Goal: Task Accomplishment & Management: Complete application form

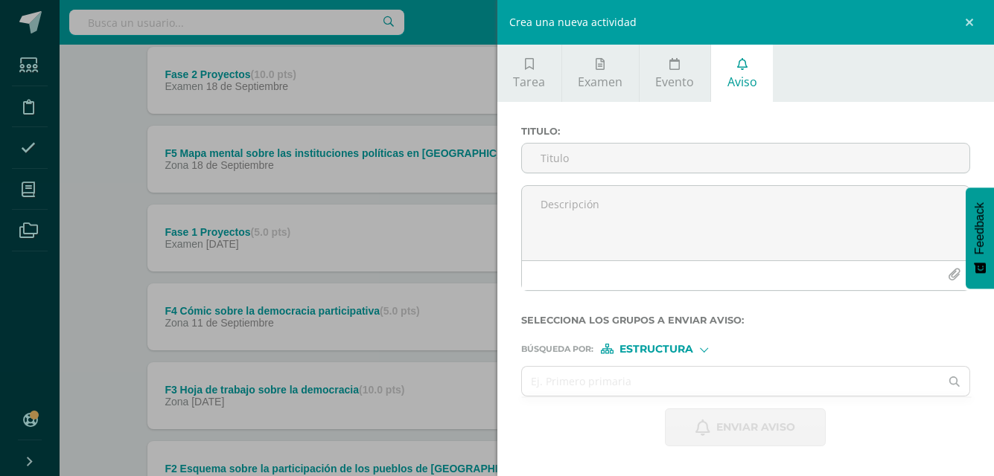
click at [86, 162] on div "Crea una nueva actividad Tarea Examen Evento Aviso Título: Valor: 100.0 Fecha: …" at bounding box center [497, 238] width 994 height 476
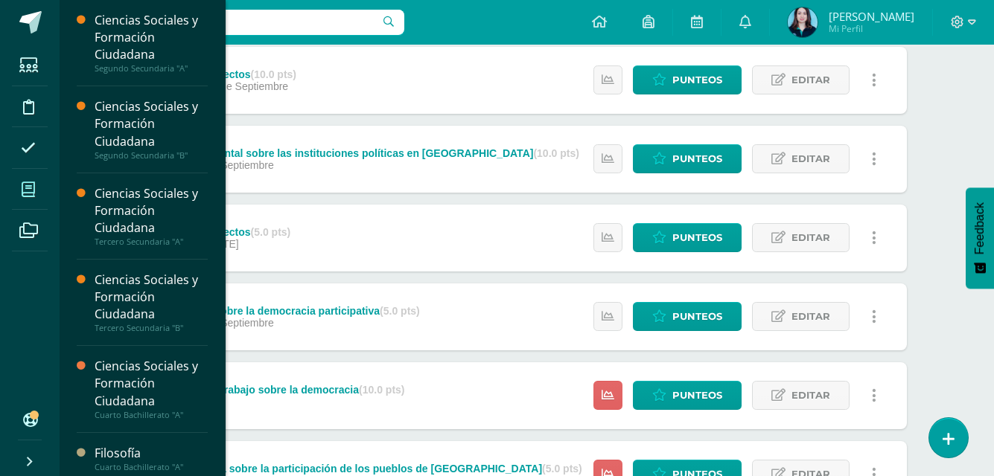
click at [33, 180] on span at bounding box center [28, 189] width 33 height 33
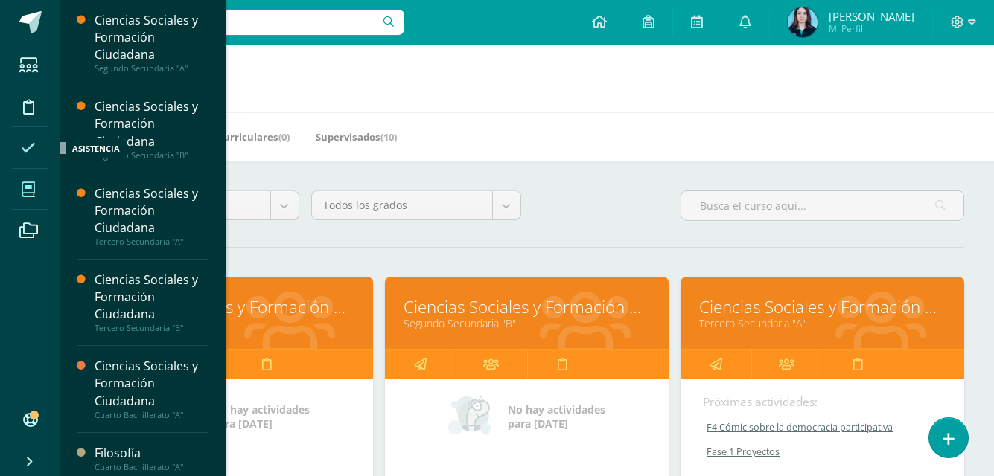
click at [30, 141] on icon at bounding box center [28, 148] width 15 height 15
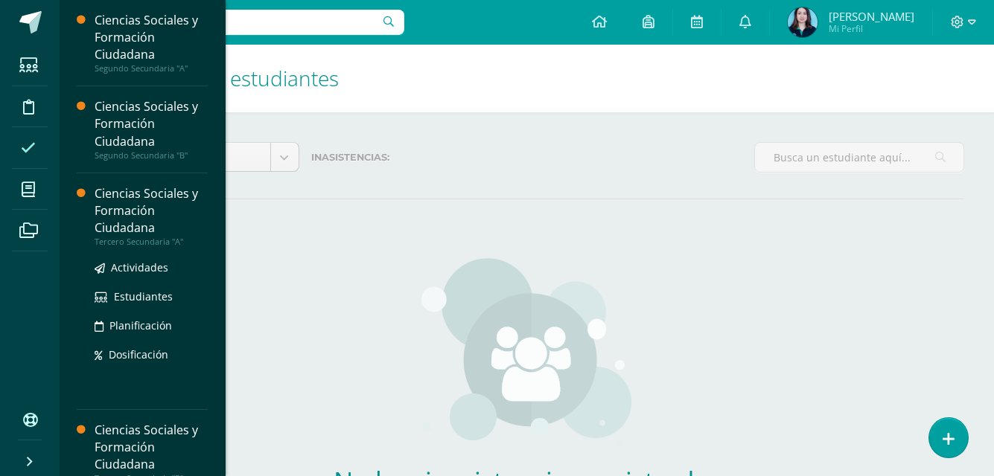
click at [119, 223] on div "Ciencias Sociales y Formación Ciudadana" at bounding box center [151, 210] width 113 height 51
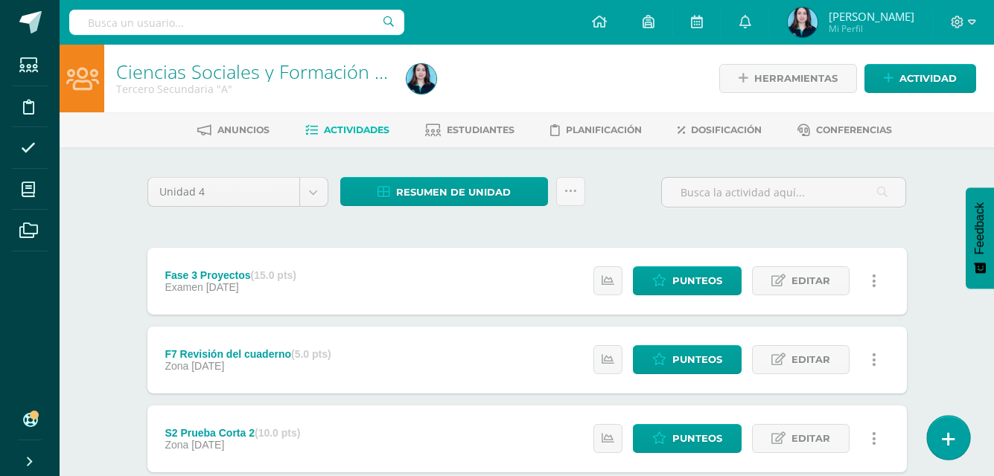
click at [938, 433] on link at bounding box center [948, 437] width 42 height 43
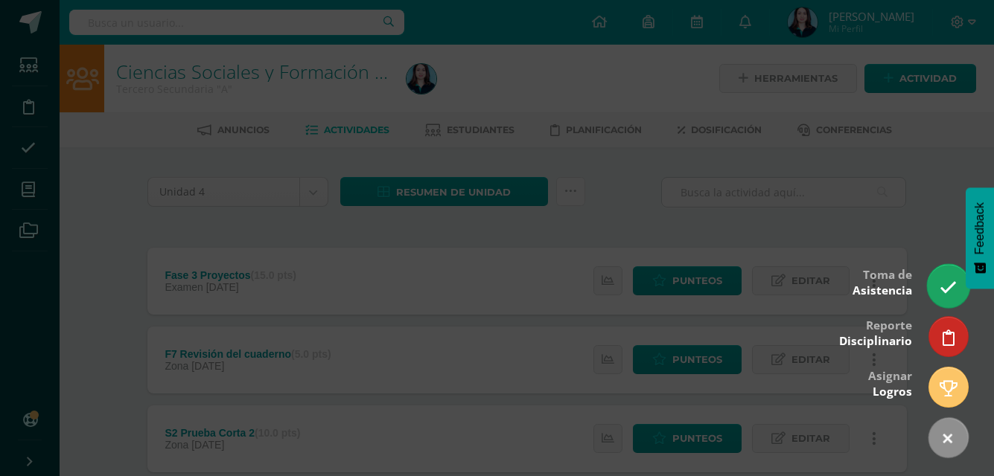
click at [940, 289] on icon at bounding box center [947, 287] width 17 height 17
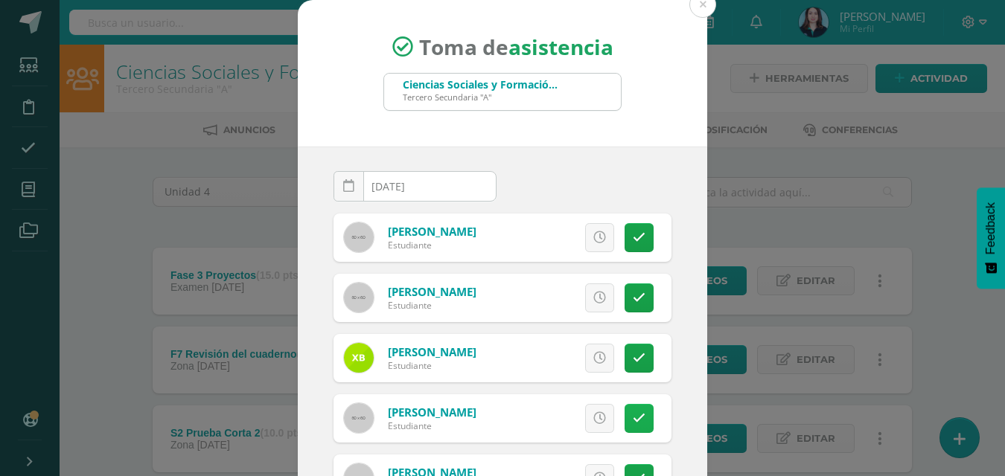
click at [625, 411] on link at bounding box center [639, 418] width 29 height 29
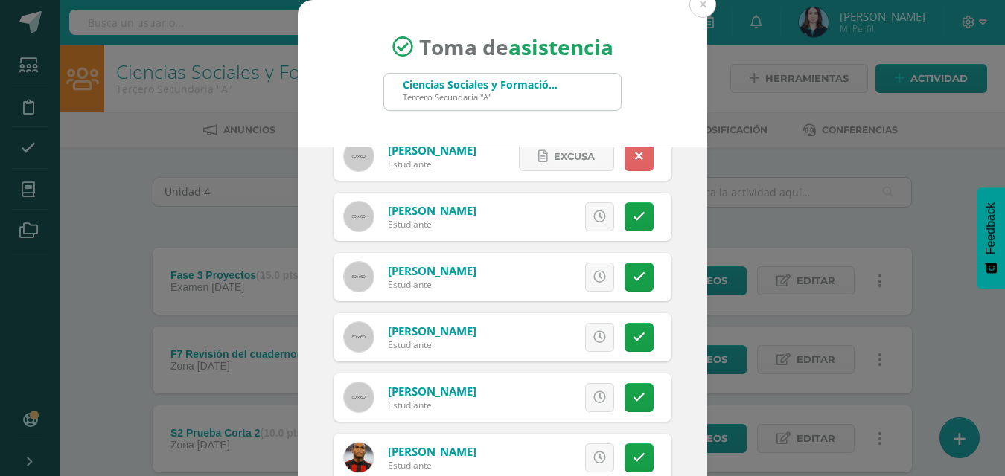
scroll to position [262, 0]
click at [633, 278] on icon at bounding box center [639, 277] width 13 height 13
click at [625, 347] on link at bounding box center [639, 337] width 29 height 29
click at [631, 414] on div "Excusa Detalles sobre excusa: Añadir excusa a todas las inasistencias del día C…" at bounding box center [564, 398] width 214 height 48
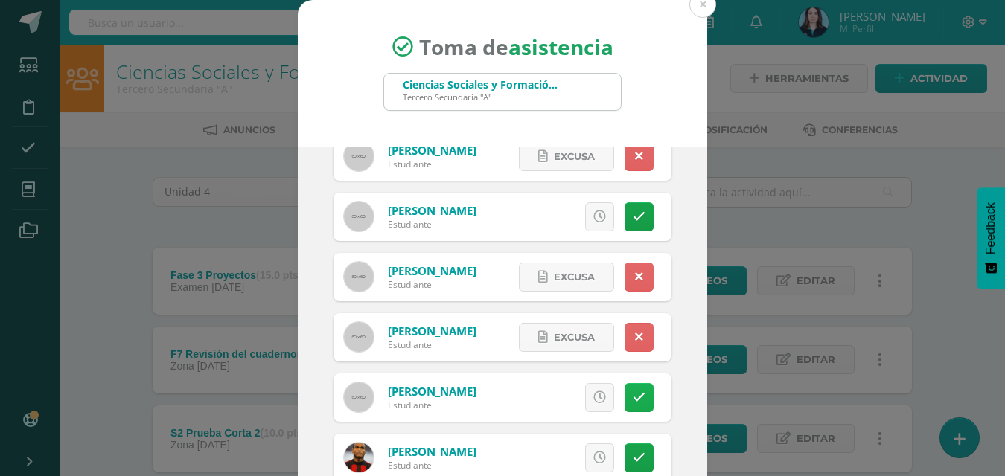
click at [633, 399] on icon at bounding box center [639, 398] width 13 height 13
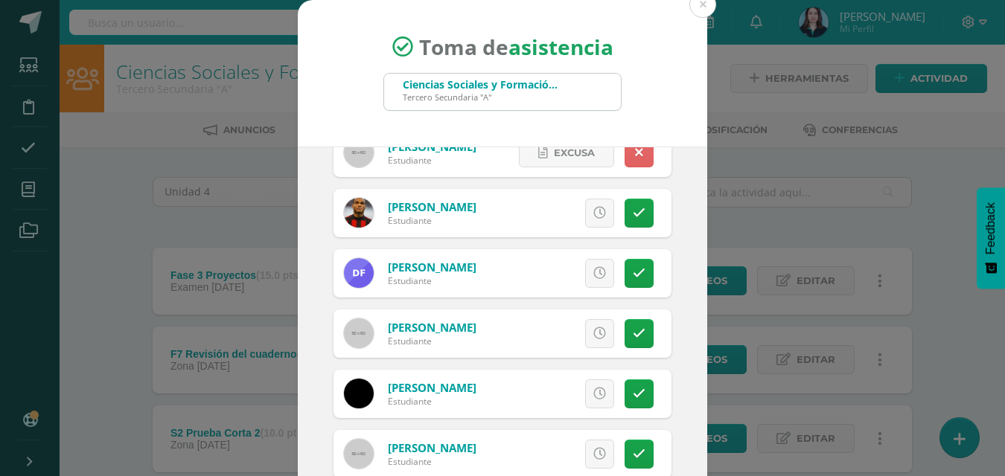
scroll to position [494, 0]
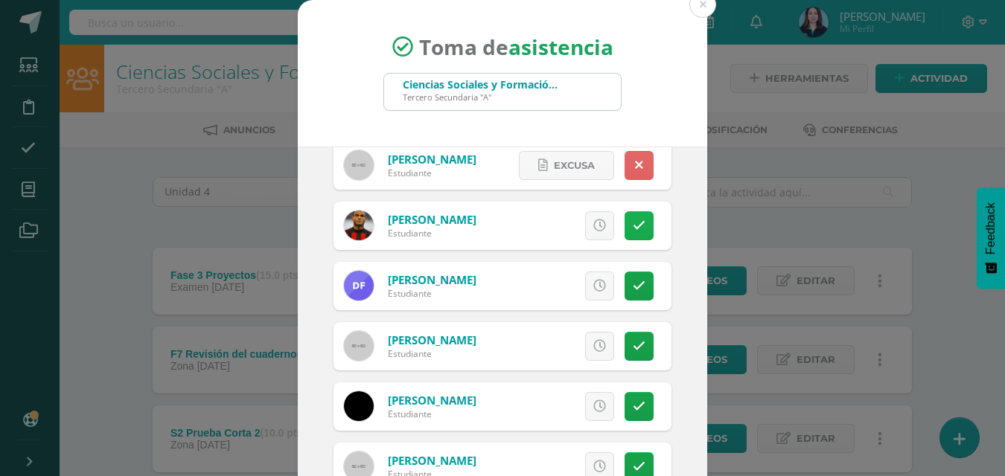
click at [633, 227] on icon at bounding box center [639, 226] width 13 height 13
click at [633, 284] on icon at bounding box center [639, 286] width 13 height 13
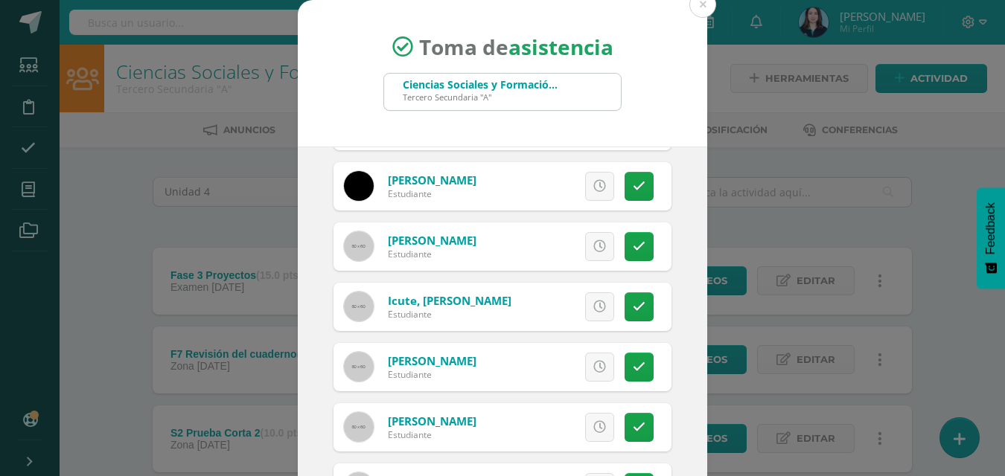
scroll to position [698, 0]
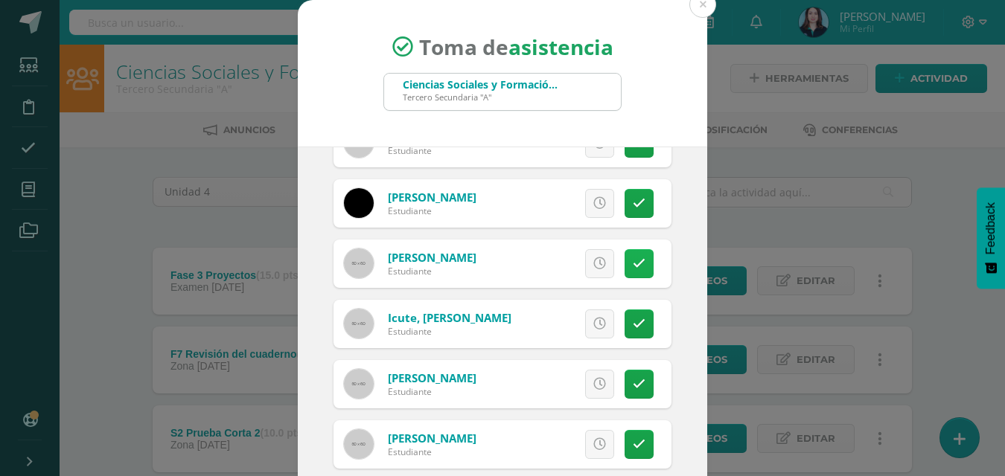
click at [633, 259] on icon at bounding box center [639, 264] width 13 height 13
click at [625, 331] on link at bounding box center [639, 324] width 29 height 29
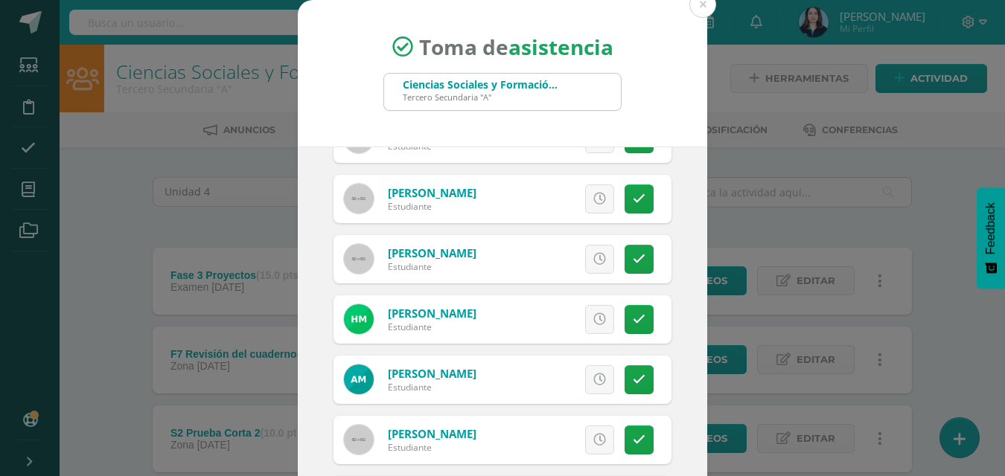
scroll to position [922, 0]
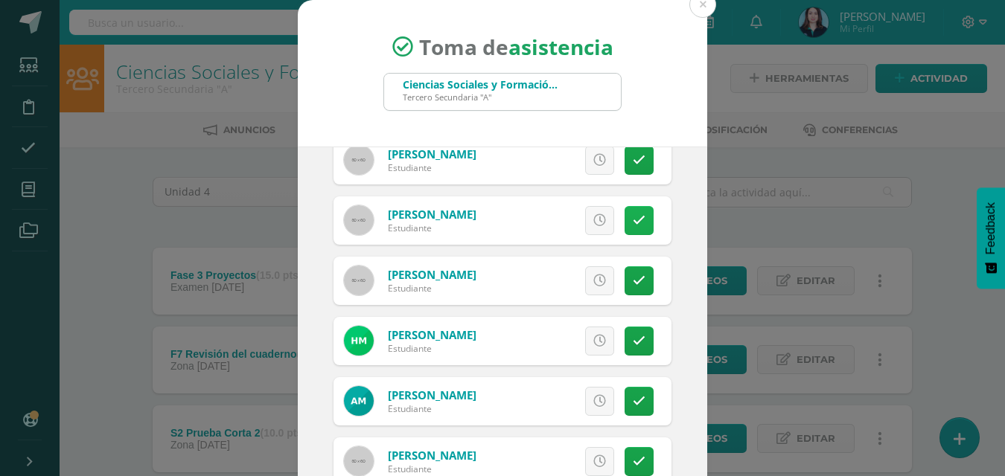
click at [633, 222] on icon at bounding box center [639, 220] width 13 height 13
click at [632, 274] on link at bounding box center [639, 281] width 29 height 29
click at [593, 338] on icon at bounding box center [599, 341] width 13 height 13
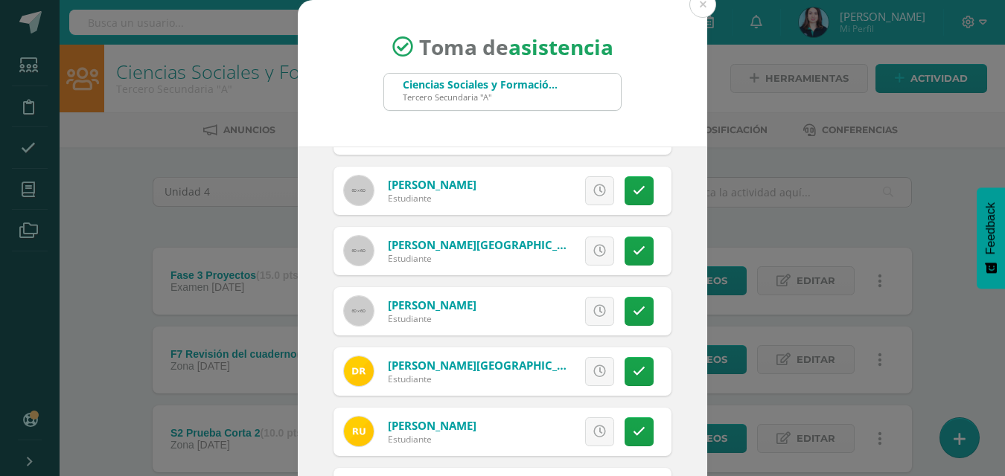
scroll to position [1336, 0]
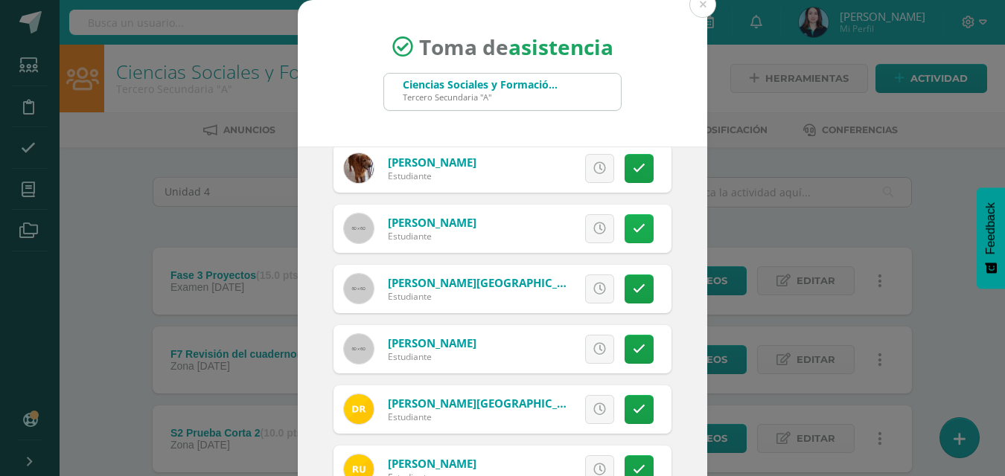
click at [633, 225] on icon at bounding box center [639, 229] width 13 height 13
click at [629, 290] on link at bounding box center [639, 289] width 29 height 29
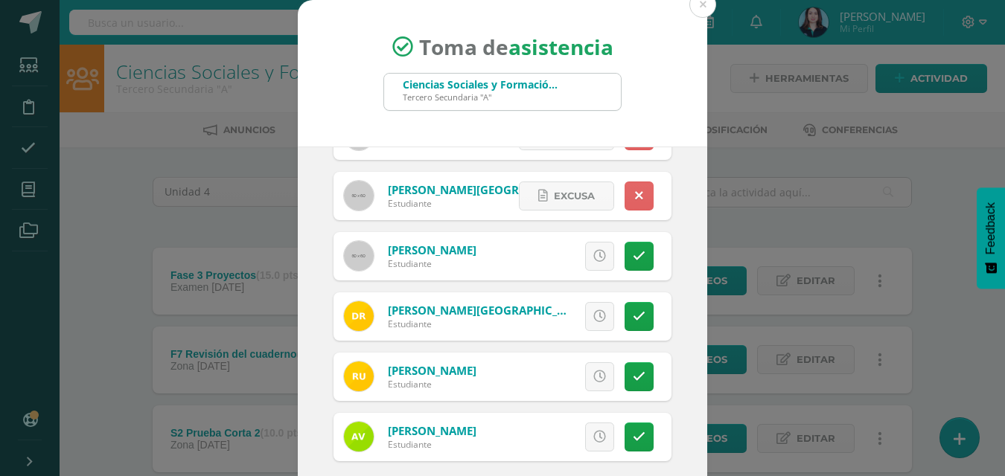
scroll to position [86, 0]
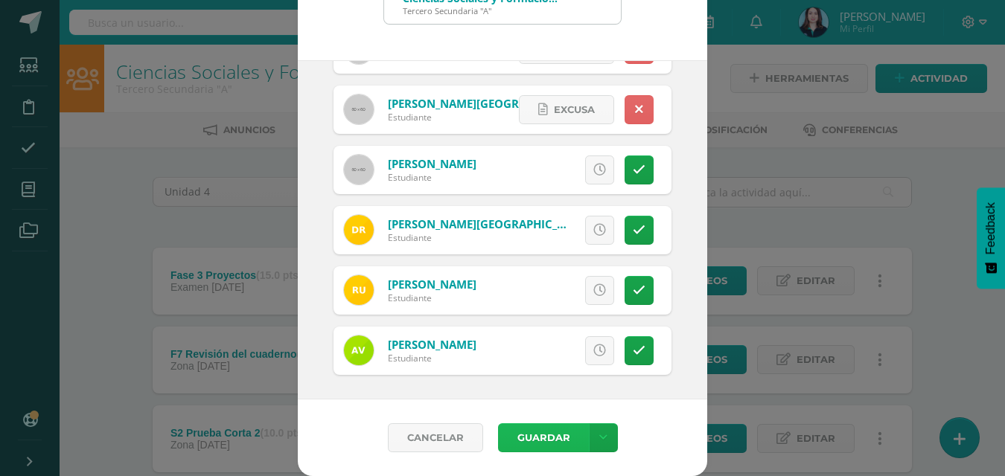
click at [543, 439] on button "Guardar" at bounding box center [543, 438] width 91 height 29
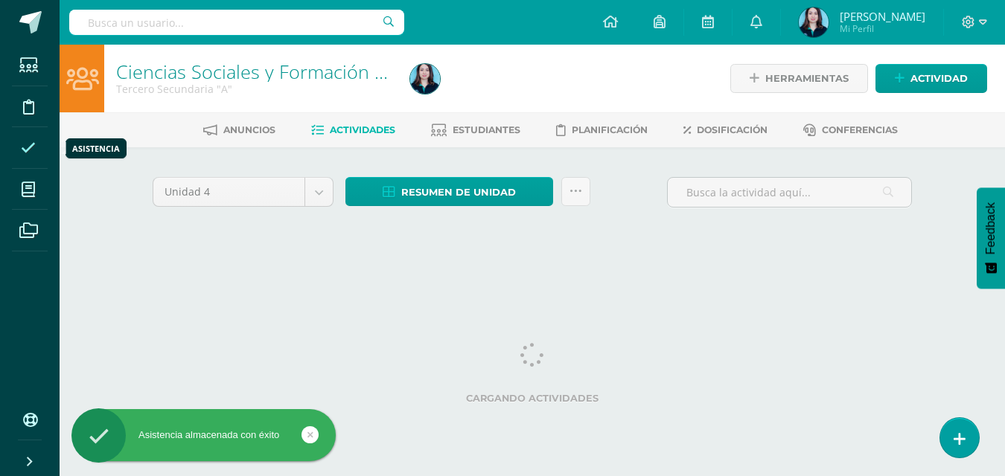
click at [23, 149] on icon at bounding box center [28, 148] width 15 height 15
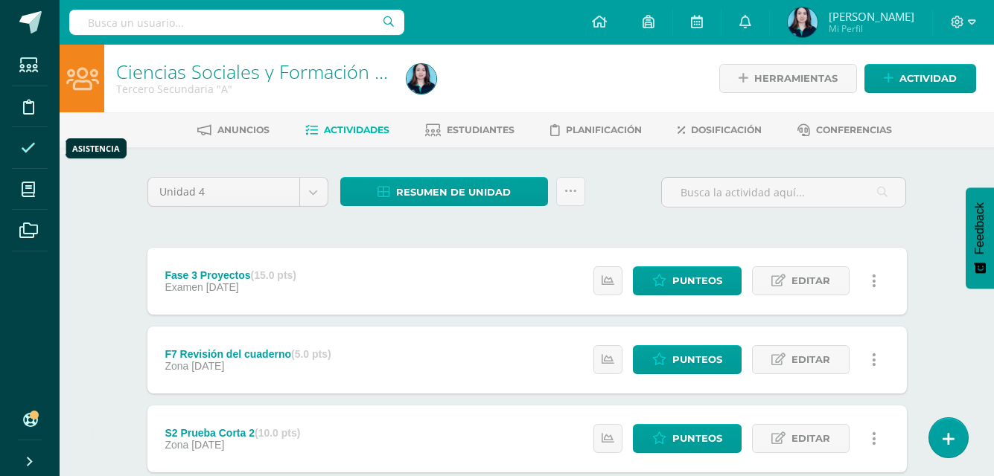
click at [23, 149] on icon at bounding box center [28, 148] width 15 height 15
